Goal: Task Accomplishment & Management: Manage account settings

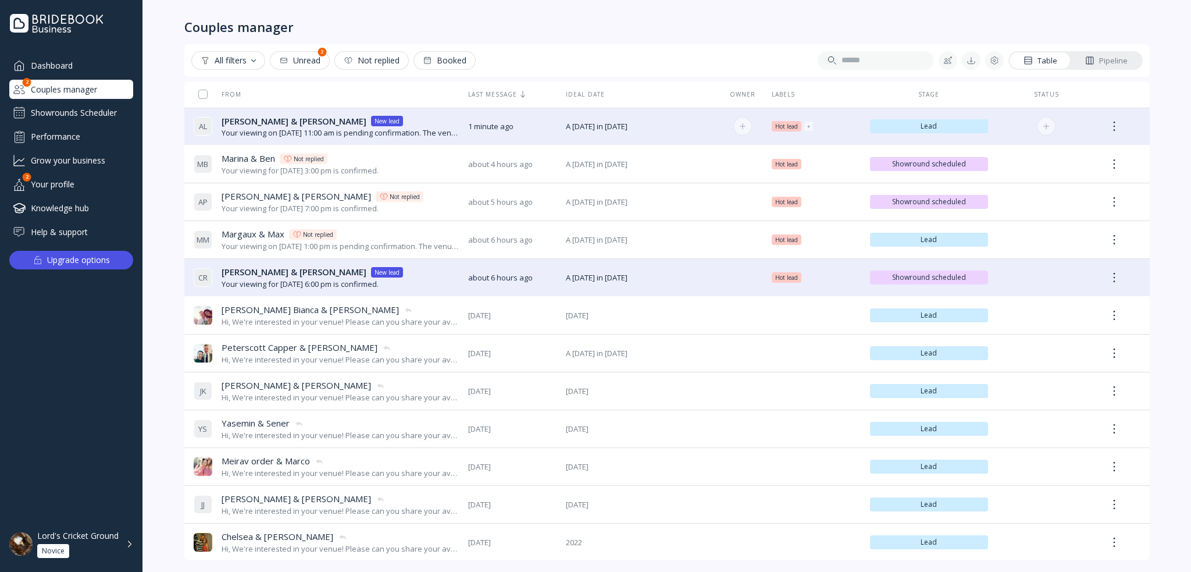
click at [363, 113] on div "[PERSON_NAME] & [PERSON_NAME] & [PERSON_NAME] New lead Your viewing on [DATE] 1…" at bounding box center [326, 126] width 265 height 33
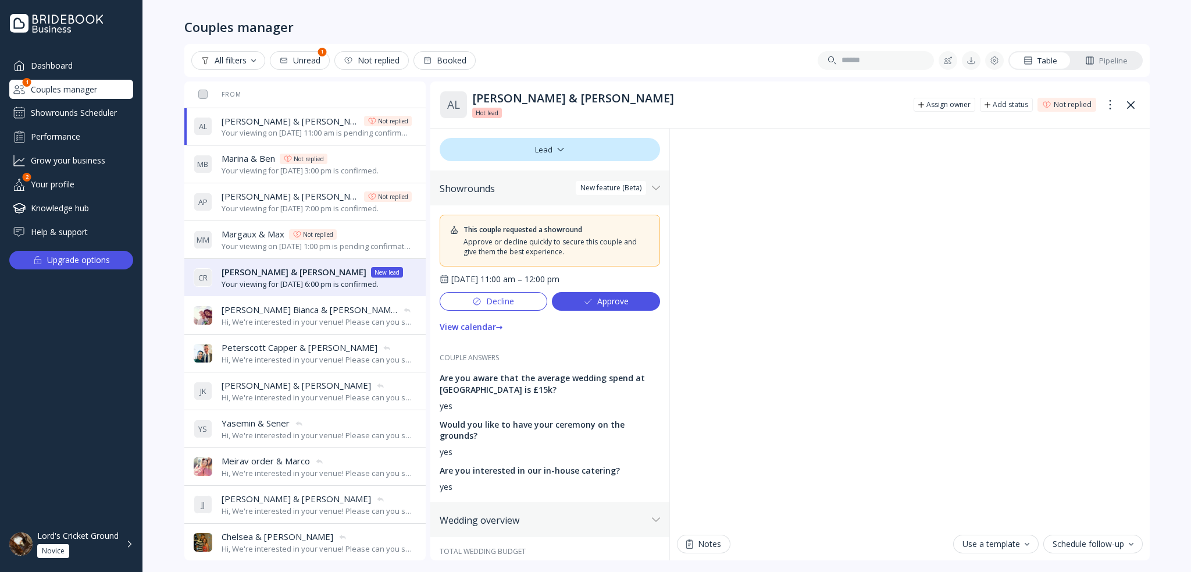
click at [98, 90] on div "Couples manager" at bounding box center [71, 89] width 124 height 19
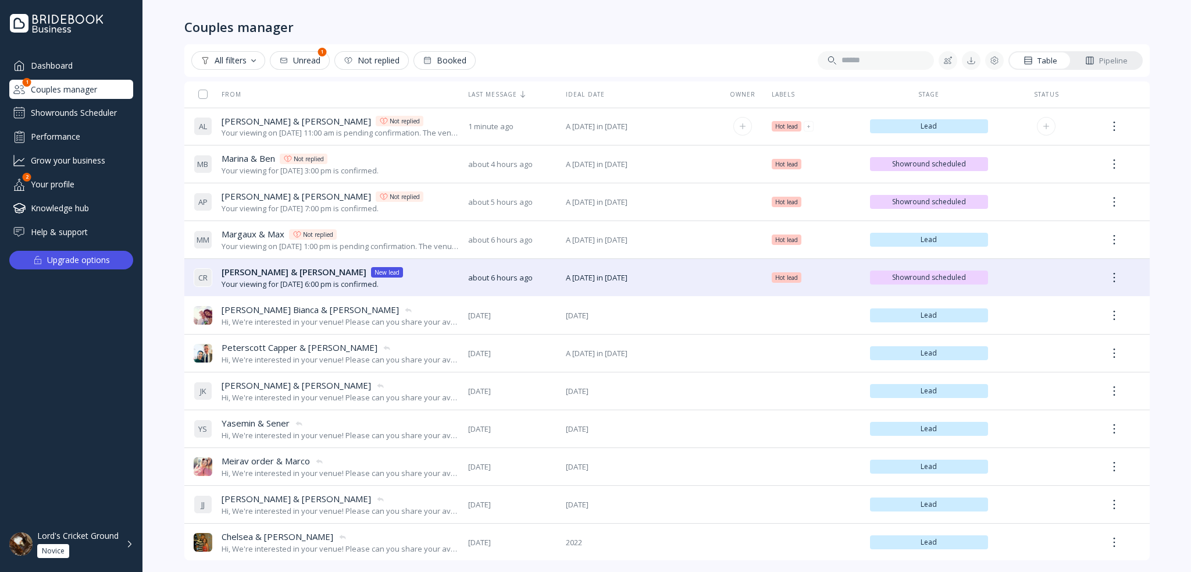
click at [1118, 121] on div at bounding box center [1114, 126] width 19 height 21
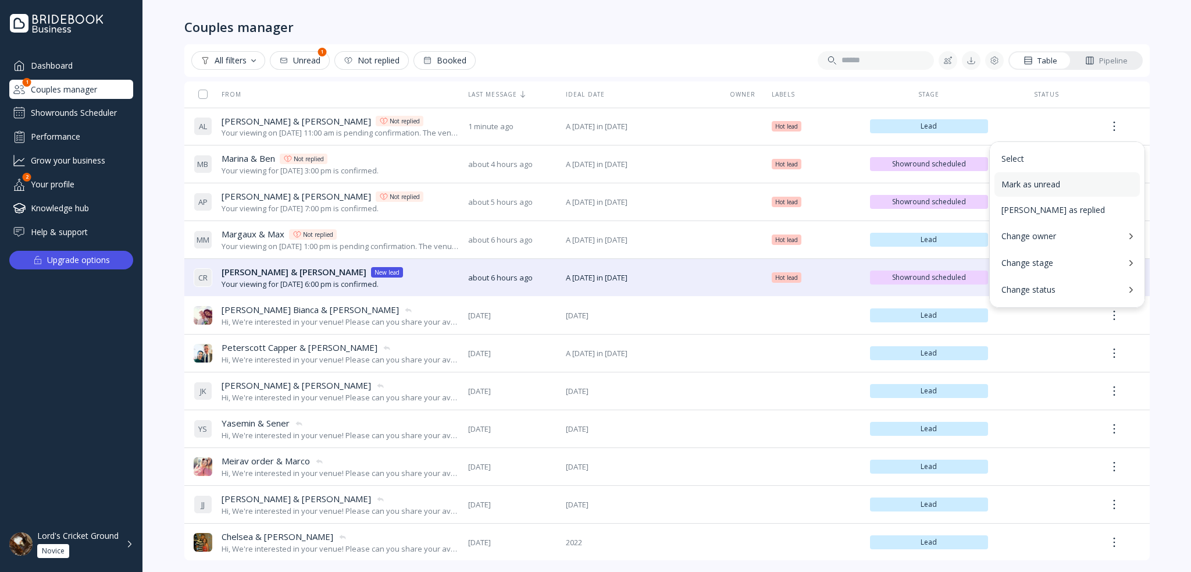
click at [1072, 180] on div "Mark as unread" at bounding box center [1066, 184] width 131 height 10
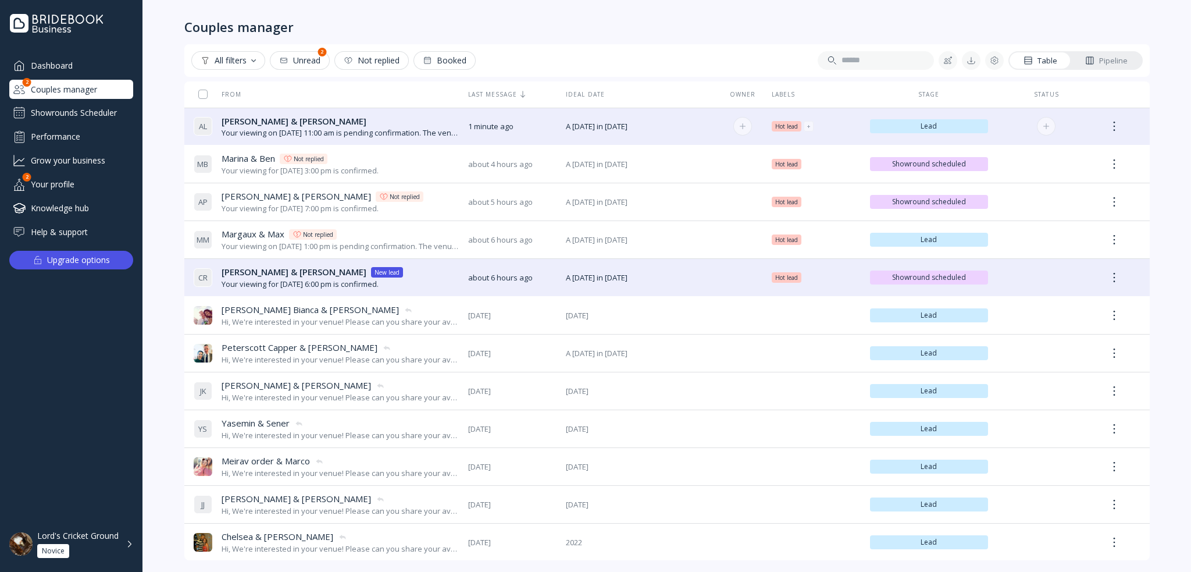
click at [287, 125] on div "[PERSON_NAME] & [PERSON_NAME] & [PERSON_NAME]" at bounding box center [340, 121] width 237 height 12
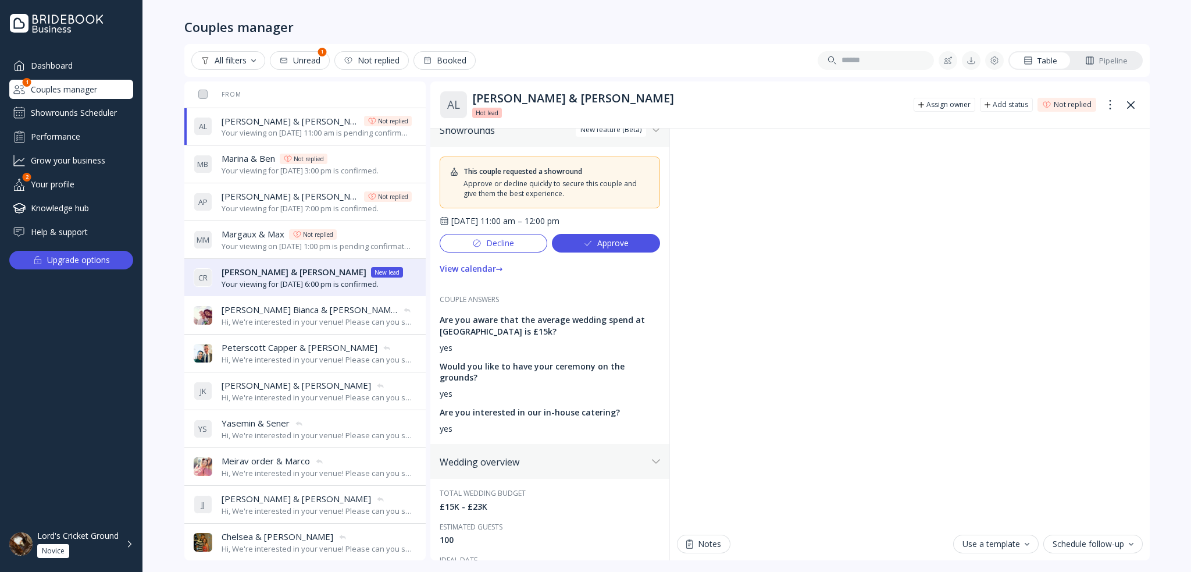
scroll to position [116, 0]
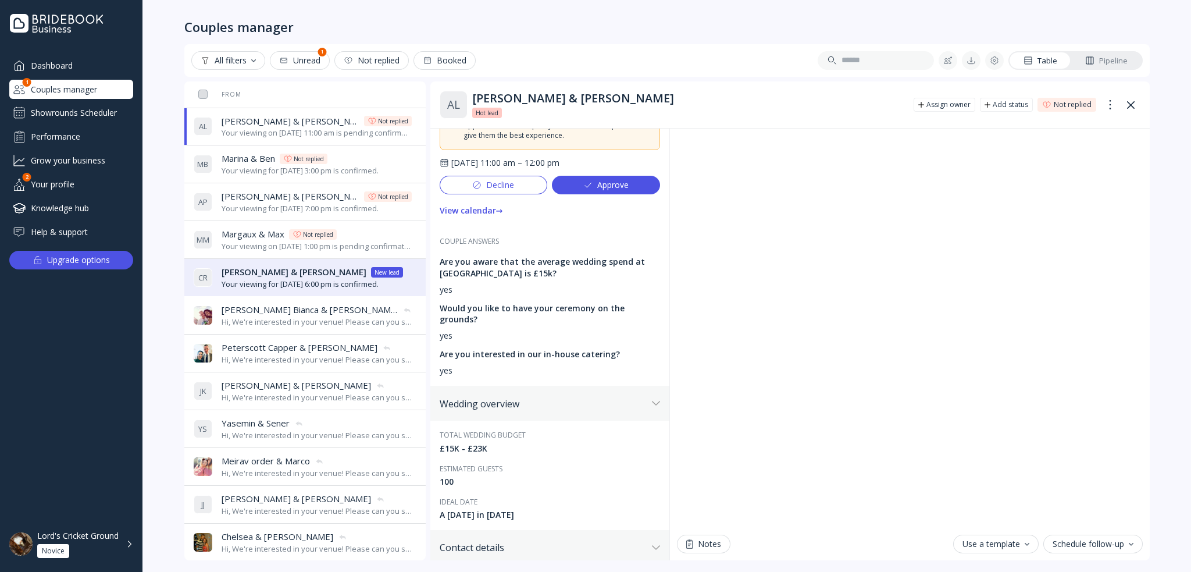
click at [590, 185] on div "Approve" at bounding box center [605, 184] width 45 height 9
